Goal: Information Seeking & Learning: Understand process/instructions

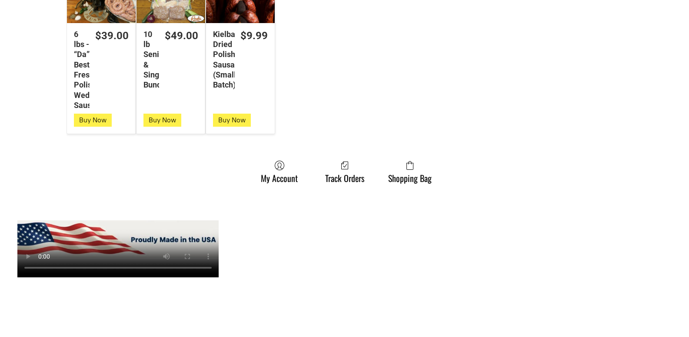
scroll to position [2392, 0]
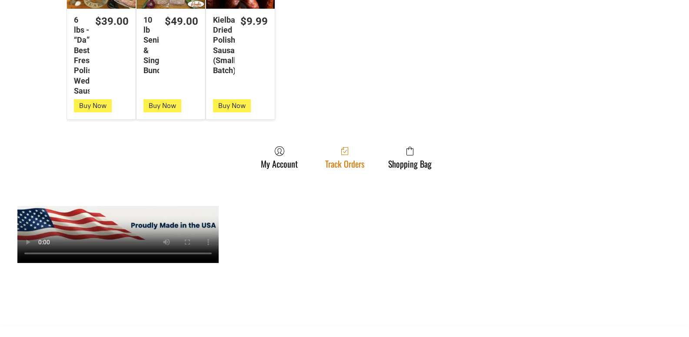
click at [357, 168] on link "Track Orders" at bounding box center [345, 157] width 48 height 23
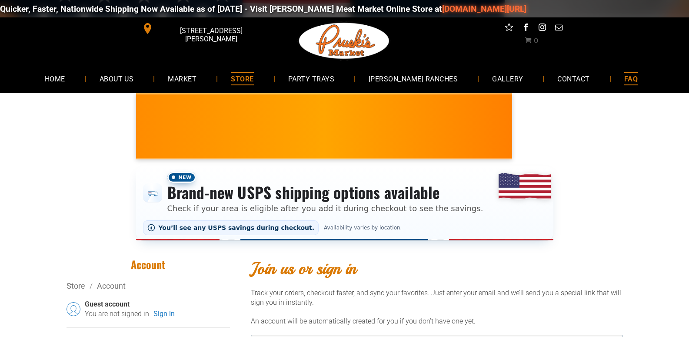
click at [624, 76] on span "FAQ" at bounding box center [630, 78] width 13 height 13
